Goal: Navigation & Orientation: Understand site structure

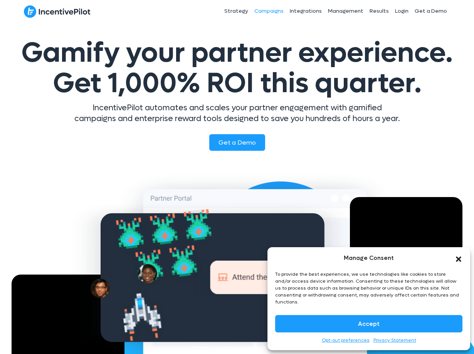
click at [272, 15] on link "Campaigns" at bounding box center [268, 11] width 35 height 19
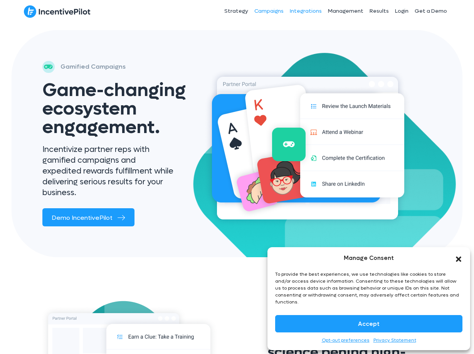
click at [305, 14] on link "Integrations" at bounding box center [306, 11] width 38 height 19
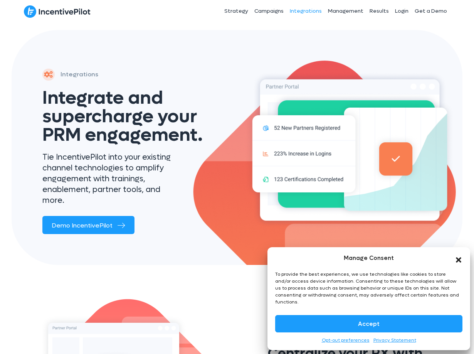
click at [459, 262] on icon "Close dialog" at bounding box center [459, 260] width 8 height 8
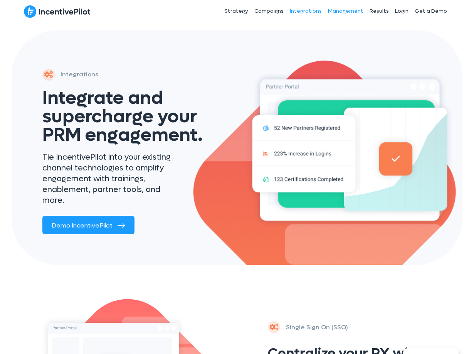
click at [344, 14] on link "Management" at bounding box center [346, 11] width 42 height 19
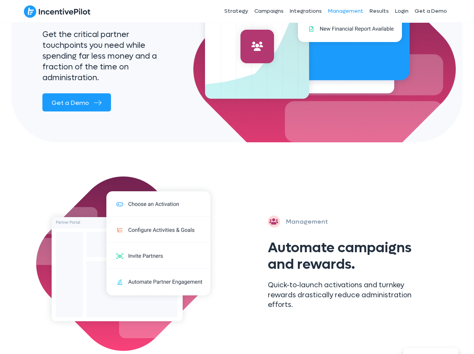
scroll to position [70, 0]
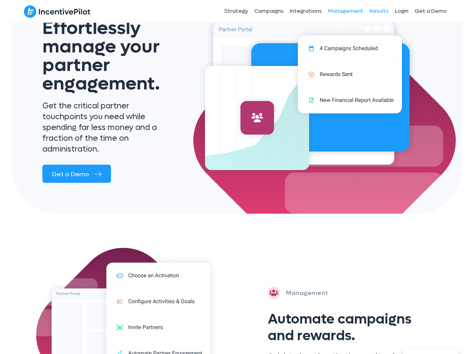
click at [384, 10] on link "Results" at bounding box center [378, 11] width 25 height 19
